Goal: Task Accomplishment & Management: Use online tool/utility

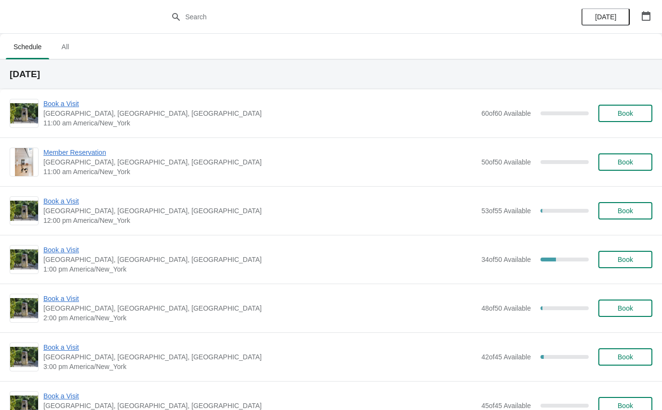
click at [63, 249] on span "Book a Visit" at bounding box center [259, 250] width 433 height 10
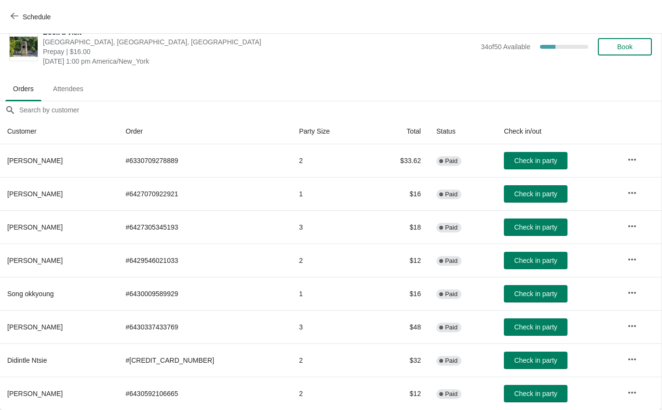
scroll to position [16, 0]
click at [514, 223] on span "Check in party" at bounding box center [535, 227] width 43 height 8
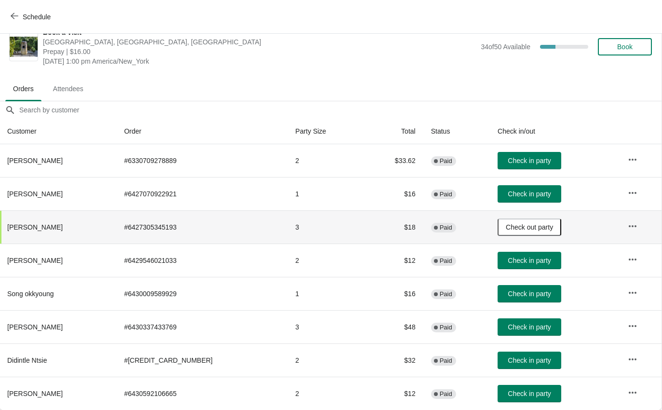
click at [515, 157] on span "Check in party" at bounding box center [529, 161] width 43 height 8
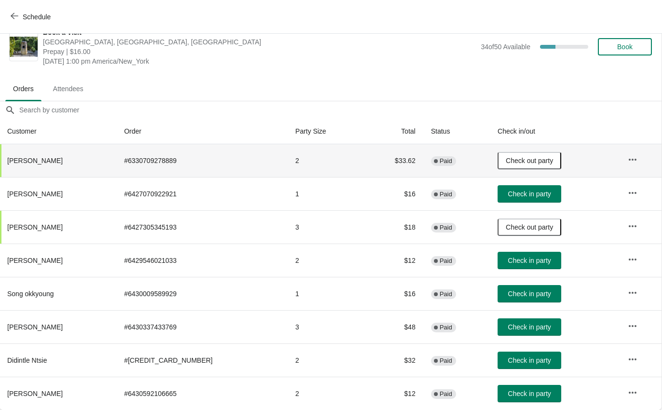
click at [510, 188] on button "Check in party" at bounding box center [530, 193] width 64 height 17
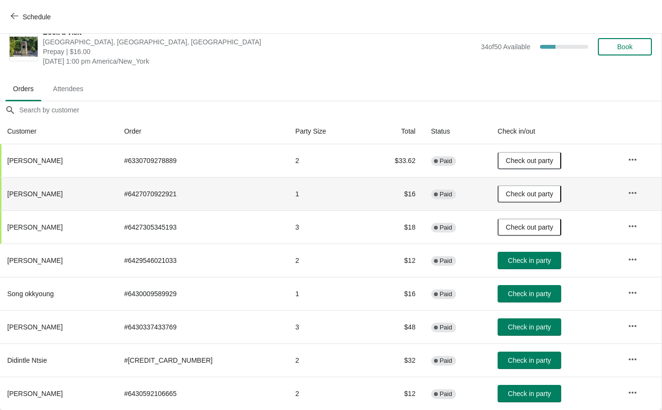
click at [19, 20] on span "Schedule" at bounding box center [32, 16] width 38 height 9
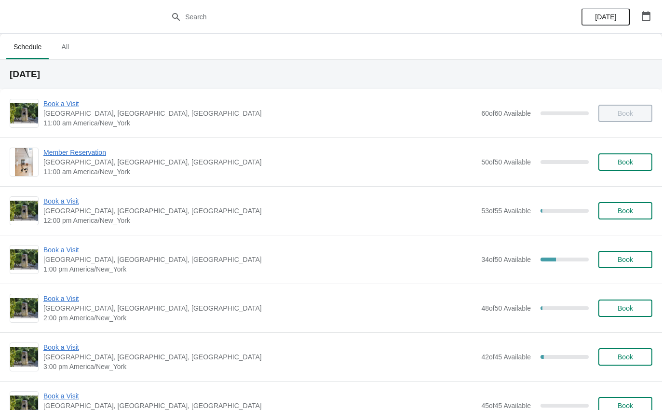
click at [62, 302] on span "Book a Visit" at bounding box center [259, 299] width 433 height 10
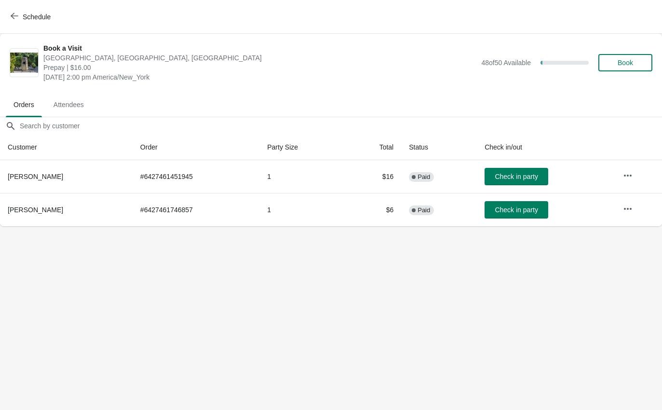
click at [18, 13] on icon "button" at bounding box center [15, 16] width 8 height 8
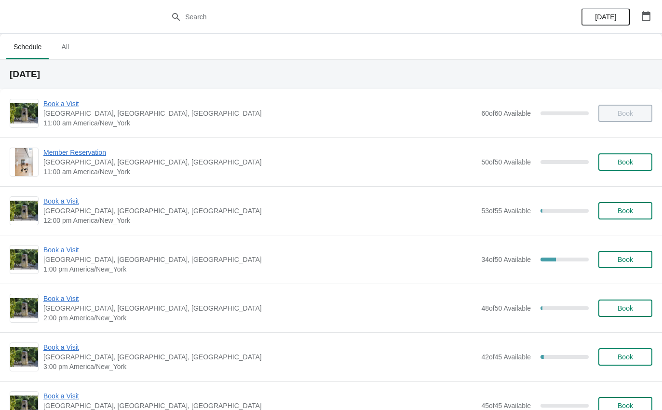
click at [74, 253] on span "Book a Visit" at bounding box center [259, 250] width 433 height 10
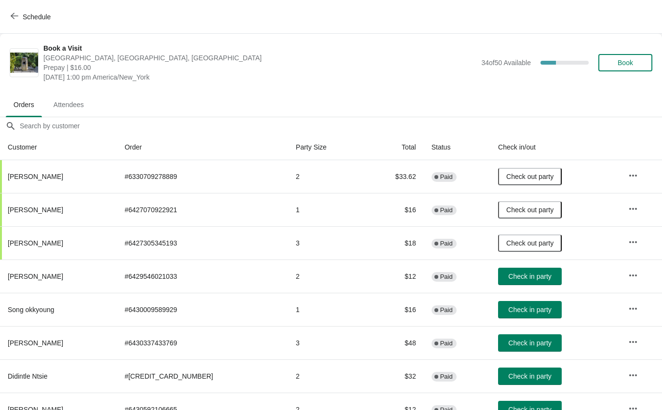
click at [508, 282] on button "Check in party" at bounding box center [530, 276] width 64 height 17
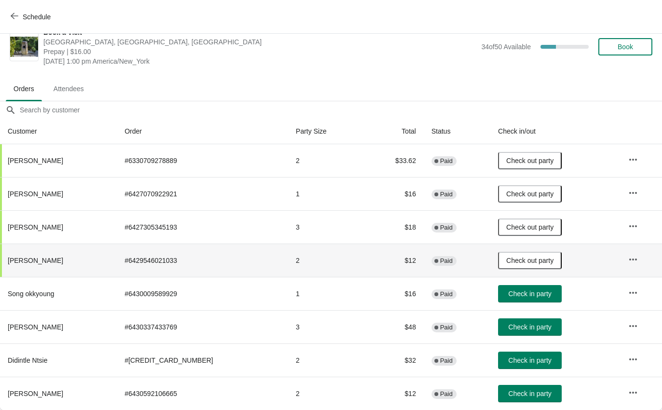
scroll to position [16, 0]
click at [525, 293] on span "Check in party" at bounding box center [529, 294] width 43 height 8
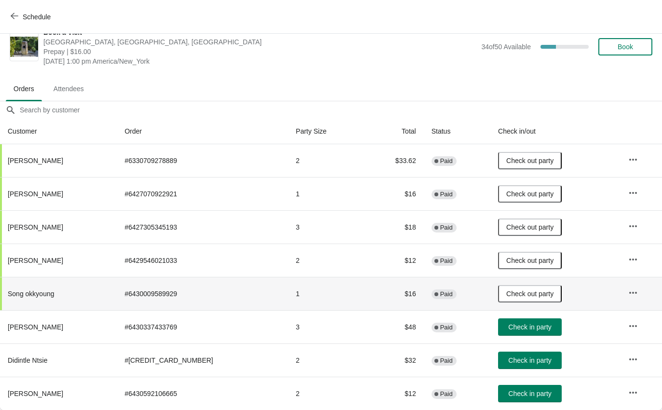
click at [523, 399] on button "Check in party" at bounding box center [530, 393] width 64 height 17
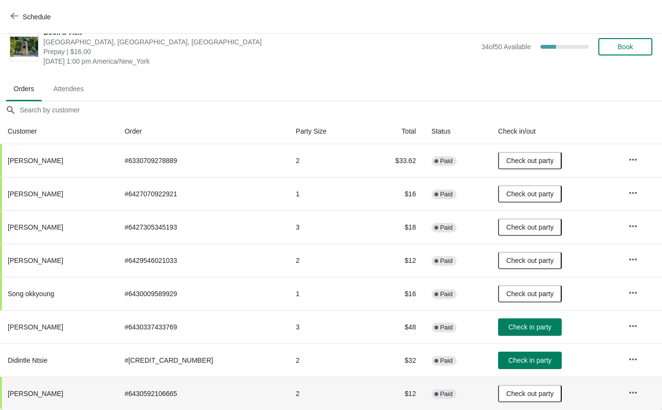
click at [34, 18] on span "Schedule" at bounding box center [37, 17] width 28 height 8
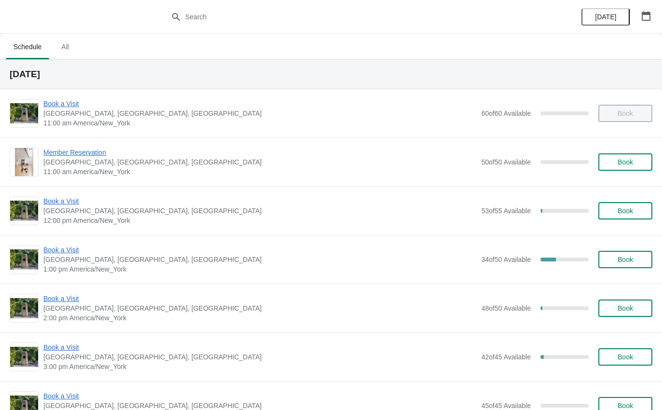
click at [66, 197] on span "Book a Visit" at bounding box center [259, 201] width 433 height 10
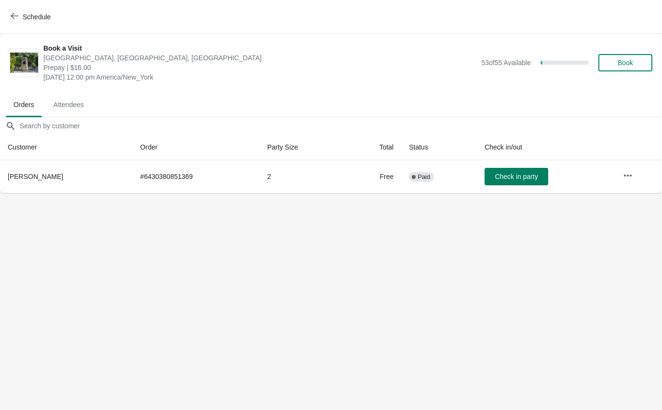
click at [500, 179] on span "Check in party" at bounding box center [516, 177] width 43 height 8
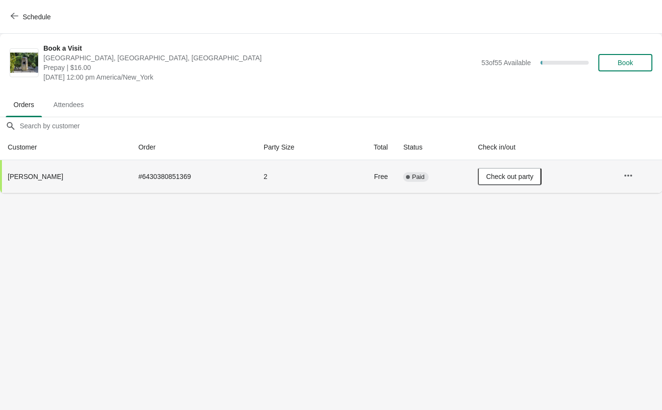
click at [28, 8] on button "Schedule" at bounding box center [32, 16] width 54 height 17
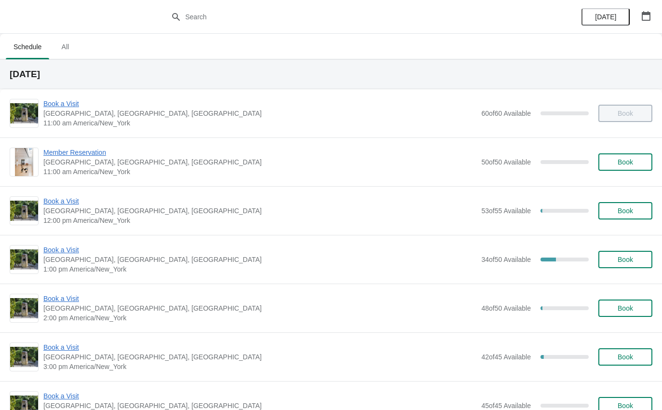
click at [72, 301] on span "Book a Visit" at bounding box center [259, 299] width 433 height 10
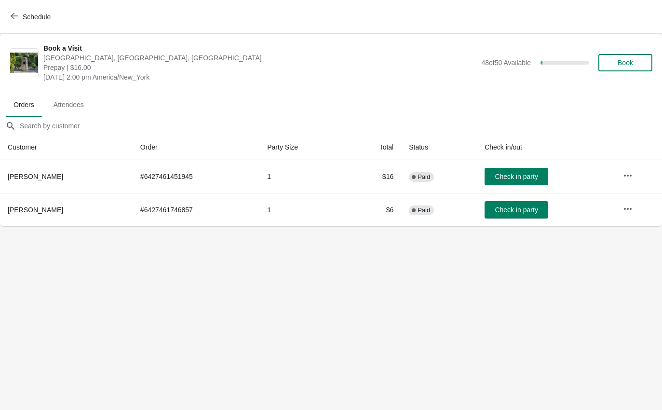
click at [502, 217] on button "Check in party" at bounding box center [517, 209] width 64 height 17
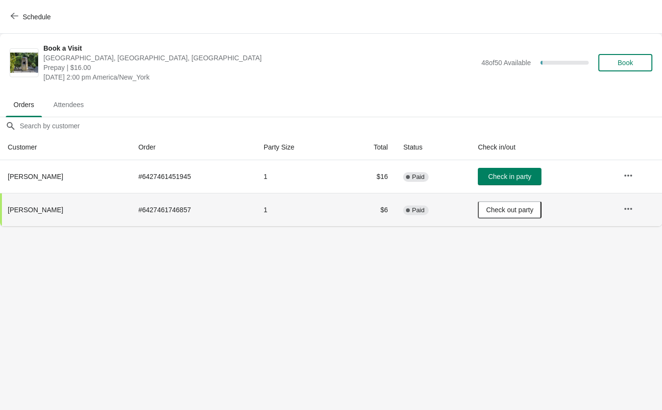
click at [493, 171] on button "Check in party" at bounding box center [510, 176] width 64 height 17
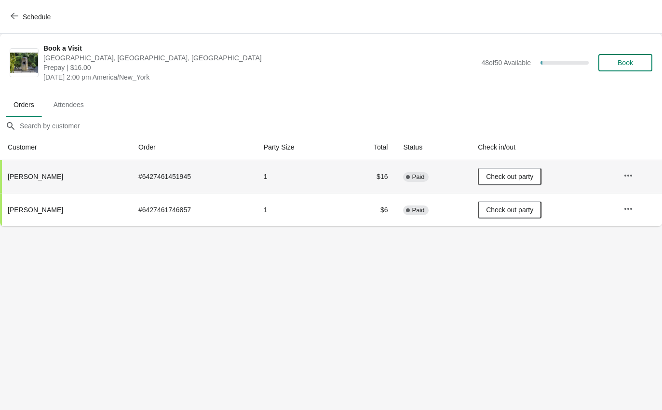
click at [16, 22] on button "Schedule" at bounding box center [32, 16] width 54 height 17
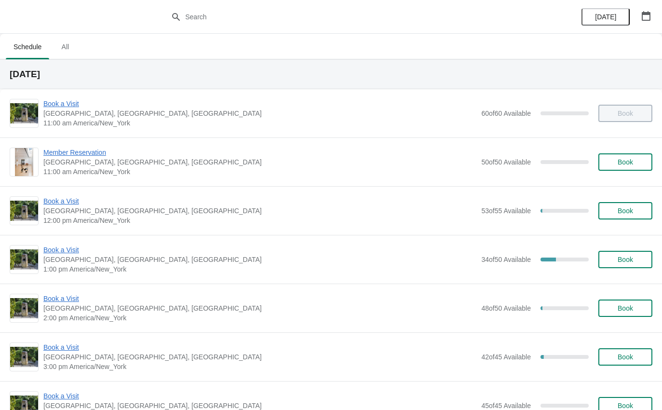
click at [51, 300] on span "Book a Visit" at bounding box center [259, 299] width 433 height 10
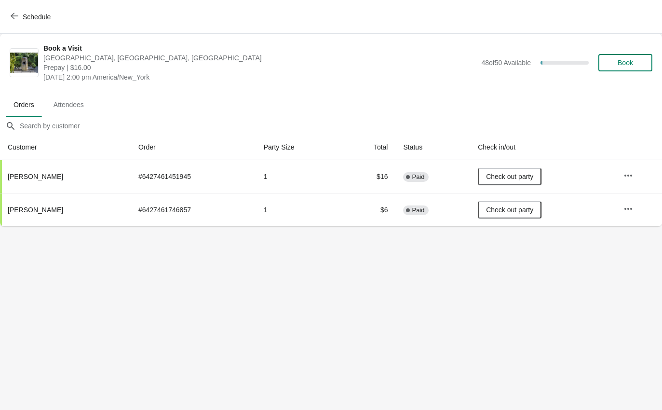
click at [21, 16] on span "Schedule" at bounding box center [32, 16] width 38 height 9
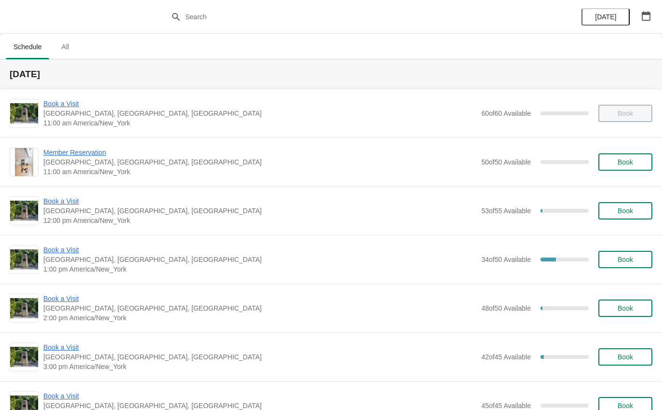
click at [60, 193] on div "Book a Visit The Noguchi Museum, 33rd Road, Queens, NY, USA 12:00 pm America/Ne…" at bounding box center [331, 210] width 662 height 49
click at [57, 199] on span "Book a Visit" at bounding box center [259, 201] width 433 height 10
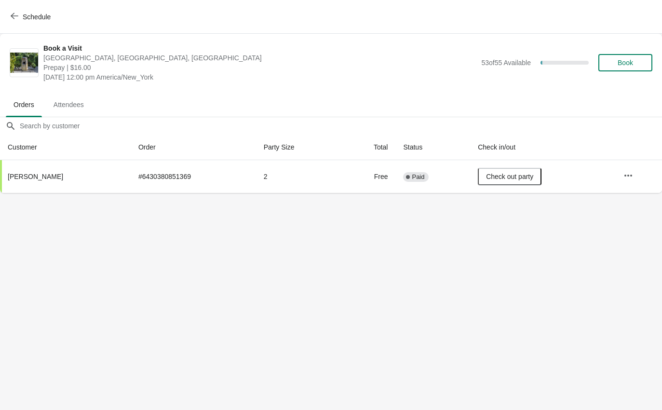
click at [12, 25] on button "Schedule" at bounding box center [32, 16] width 54 height 17
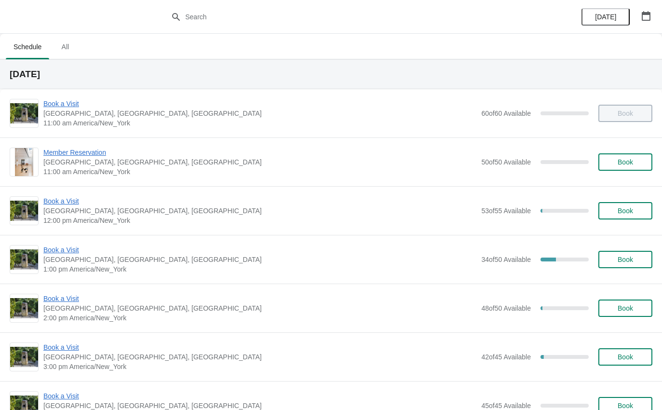
click at [49, 101] on span "Book a Visit" at bounding box center [259, 104] width 433 height 10
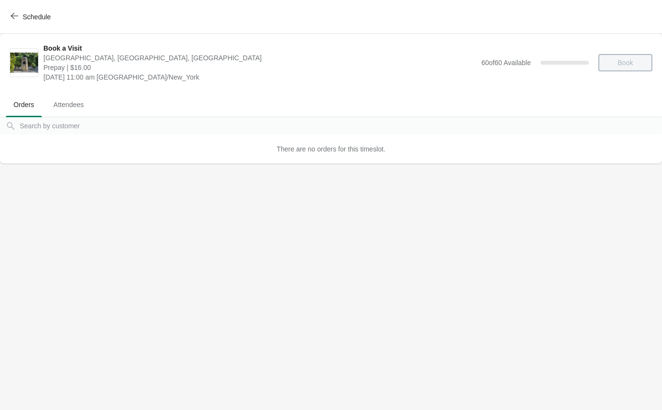
click at [12, 20] on span "button" at bounding box center [15, 16] width 8 height 9
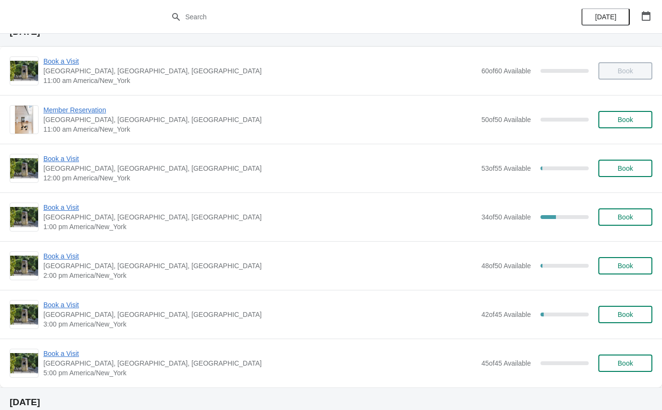
scroll to position [43, 0]
click at [60, 307] on span "Book a Visit" at bounding box center [259, 305] width 433 height 10
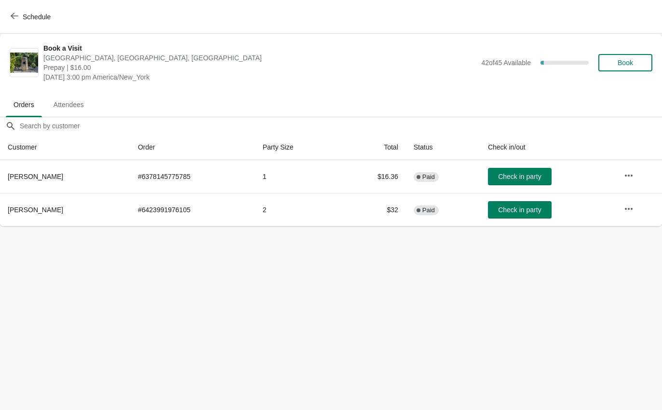
click at [536, 173] on span "Check in party" at bounding box center [519, 177] width 43 height 8
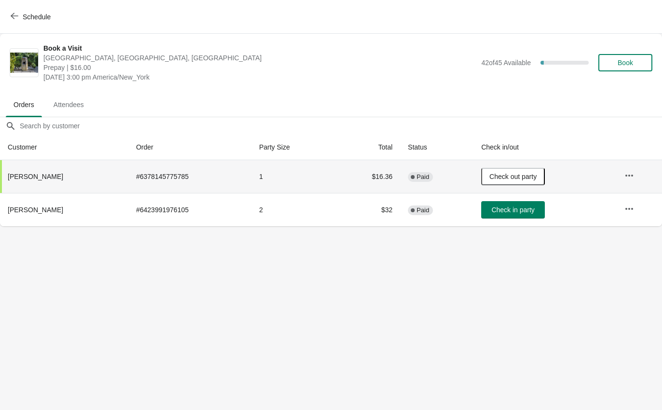
click at [14, 19] on icon "button" at bounding box center [15, 16] width 8 height 8
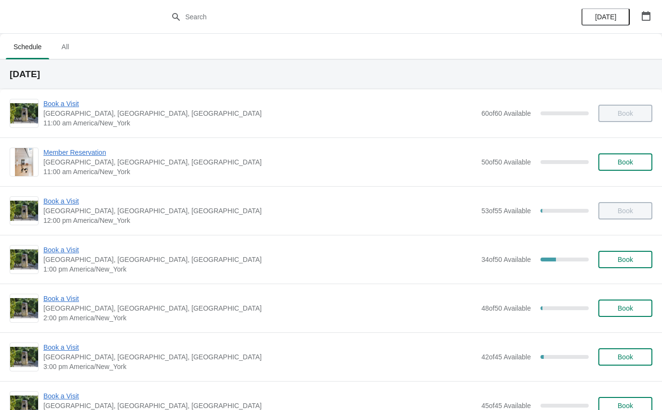
click at [67, 338] on div "Book a Visit The Noguchi Museum, 33rd Road, Queens, NY, USA 3:00 pm America/New…" at bounding box center [331, 356] width 662 height 49
click at [58, 344] on span "Book a Visit" at bounding box center [259, 347] width 433 height 10
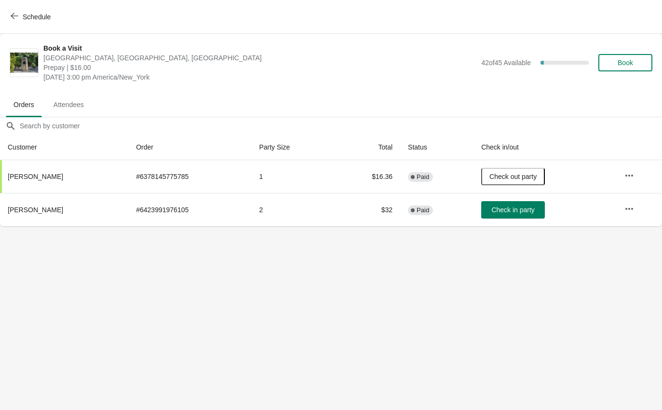
click at [5, 18] on button "Schedule" at bounding box center [32, 16] width 54 height 17
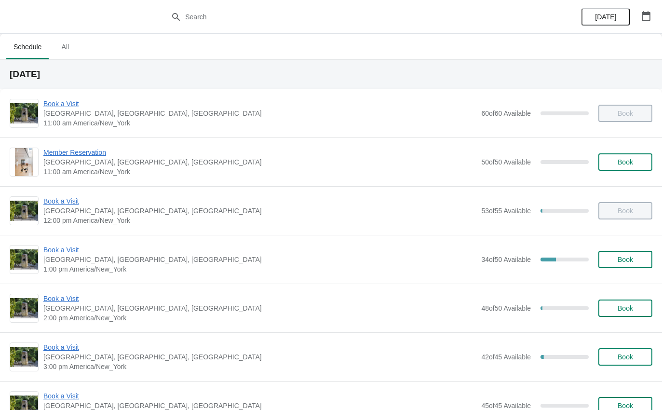
click at [56, 345] on span "Book a Visit" at bounding box center [259, 347] width 433 height 10
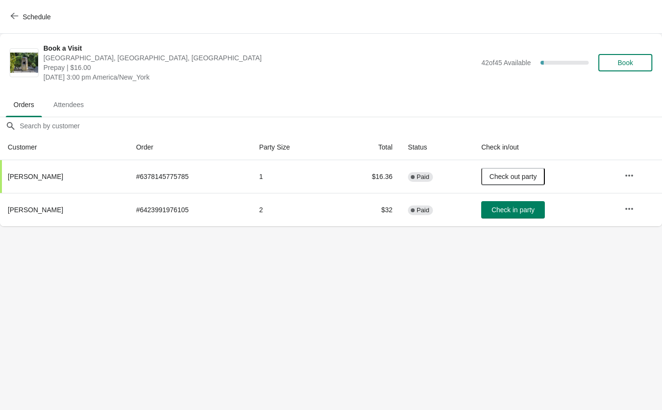
click at [15, 15] on icon "button" at bounding box center [15, 16] width 8 height 8
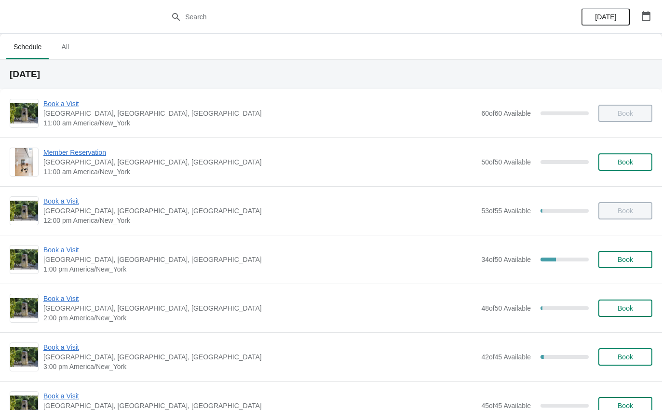
click at [64, 347] on span "Book a Visit" at bounding box center [259, 347] width 433 height 10
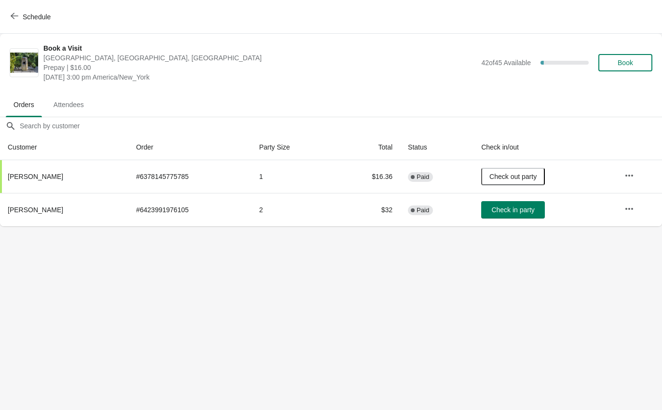
click at [28, 13] on span "Schedule" at bounding box center [37, 17] width 28 height 8
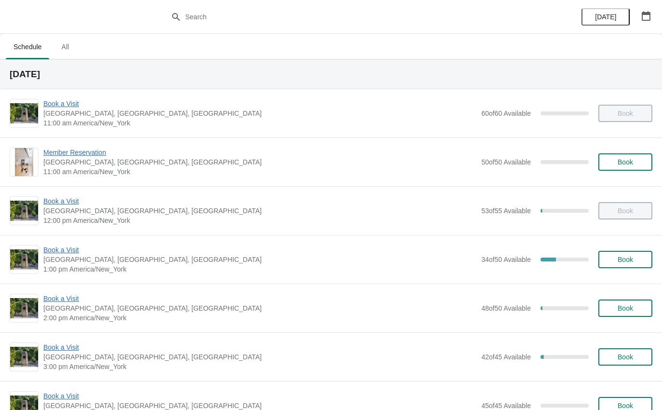
click at [57, 251] on span "Book a Visit" at bounding box center [259, 250] width 433 height 10
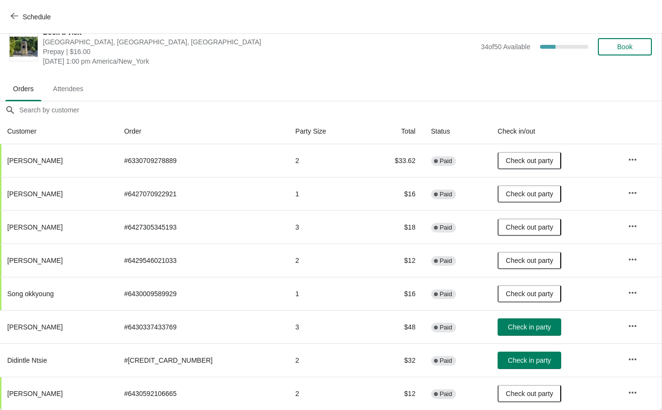
scroll to position [16, 0]
click at [501, 335] on button "Check in party" at bounding box center [530, 326] width 64 height 17
